Goal: Transaction & Acquisition: Purchase product/service

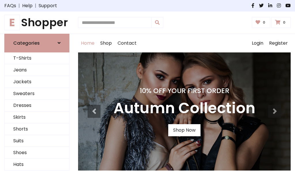
click at [148, 87] on h4 "10% Off Your First Order" at bounding box center [185, 91] width 142 height 8
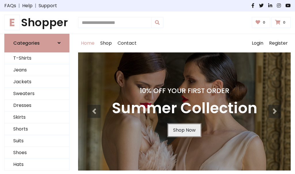
click at [184, 130] on link "Shop Now" at bounding box center [184, 130] width 32 height 12
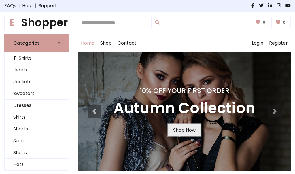
click at [184, 130] on link "Shop Now" at bounding box center [184, 130] width 32 height 12
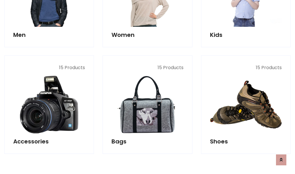
scroll to position [574, 0]
